Goal: Navigation & Orientation: Find specific page/section

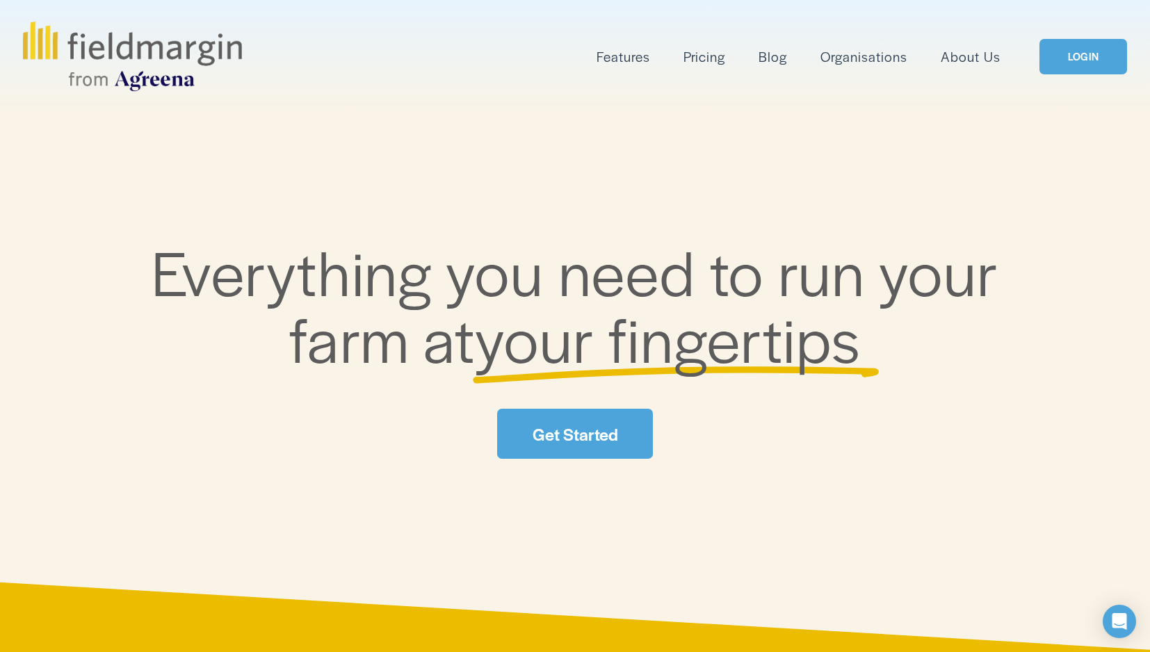
click at [1074, 57] on link "LOGIN" at bounding box center [1083, 56] width 88 height 35
